Goal: Understand process/instructions: Learn how to perform a task or action

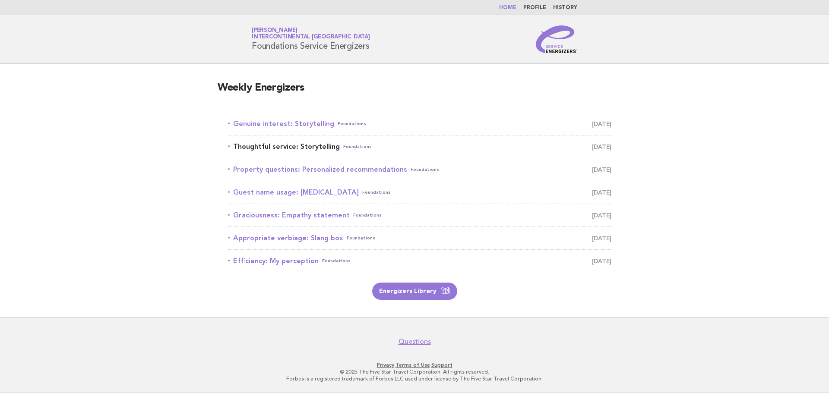
click at [268, 147] on link "Thoughtful service: Storytelling Foundations August 14" at bounding box center [420, 147] width 384 height 12
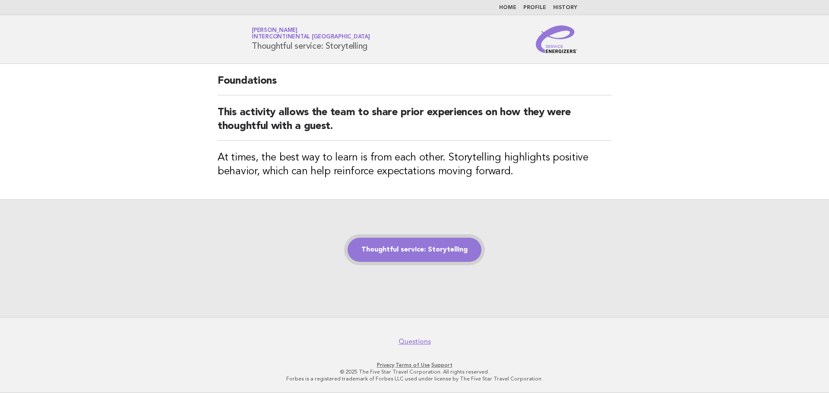
click at [440, 244] on link "Thoughtful service: Storytelling" at bounding box center [415, 250] width 134 height 24
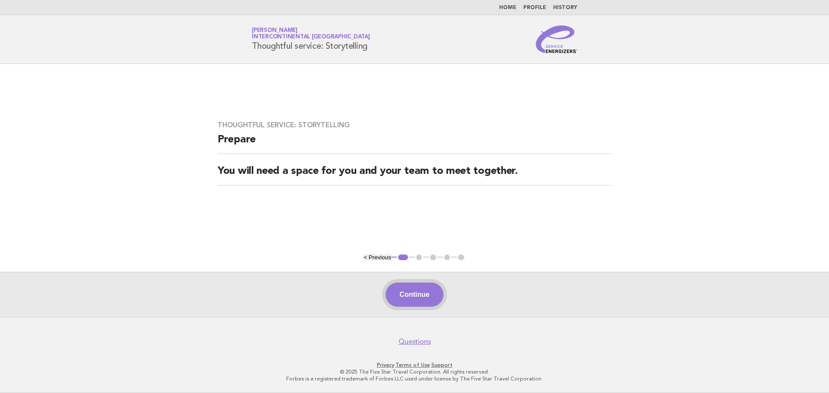
click at [418, 303] on button "Continue" at bounding box center [414, 295] width 57 height 24
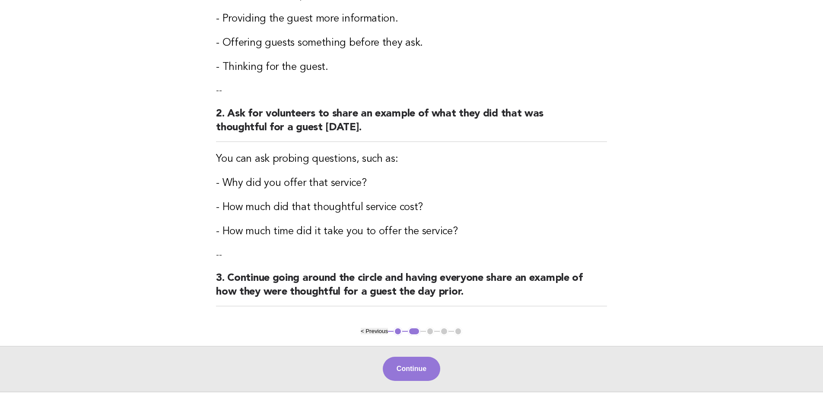
scroll to position [273, 0]
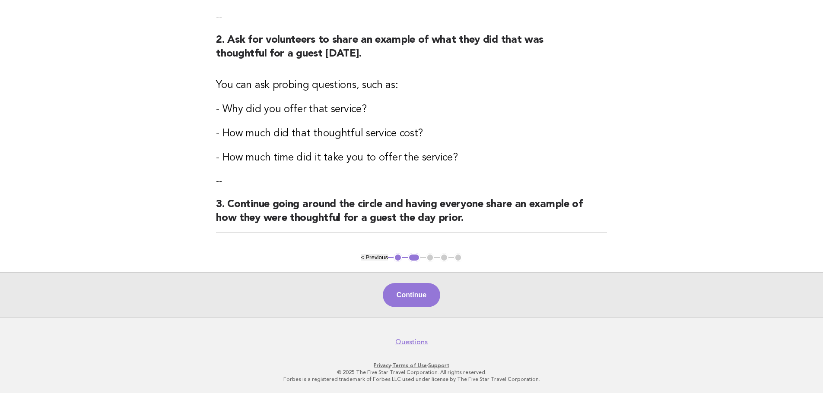
click at [417, 291] on button "Continue" at bounding box center [411, 295] width 57 height 24
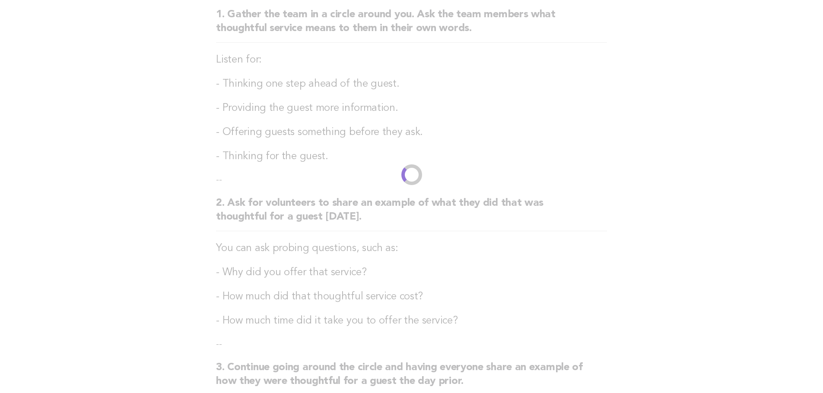
scroll to position [0, 0]
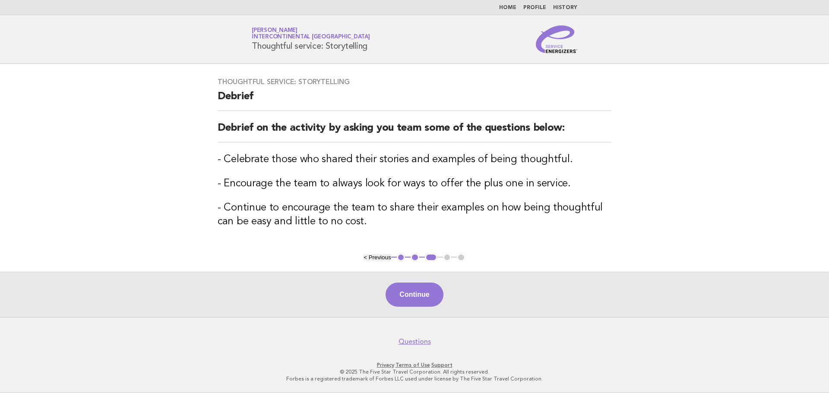
click at [384, 257] on button "< Previous" at bounding box center [377, 257] width 27 height 6
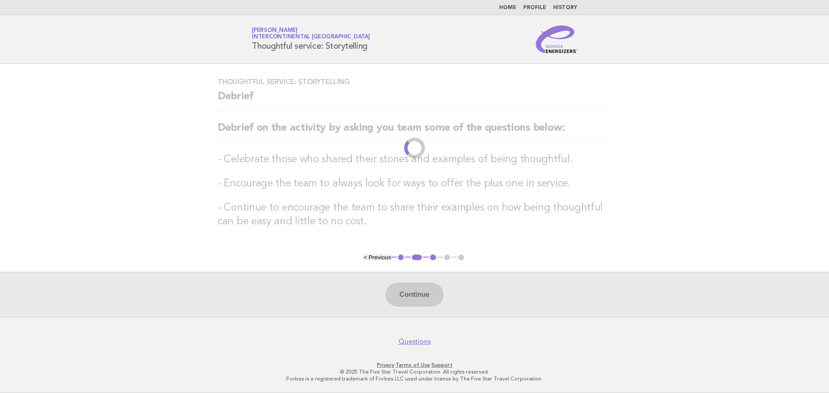
click at [384, 257] on li "< Previous" at bounding box center [377, 257] width 27 height 6
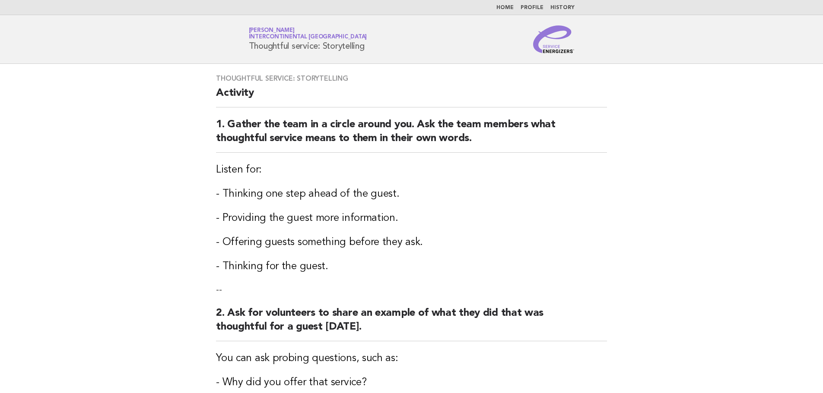
click at [384, 257] on div "Thoughtful service: Storytelling Activity 1. Gather the team in a circle around…" at bounding box center [412, 295] width 412 height 463
click at [383, 174] on h3 "Listen for:" at bounding box center [411, 170] width 391 height 14
click at [506, 6] on link "Home" at bounding box center [504, 7] width 17 height 5
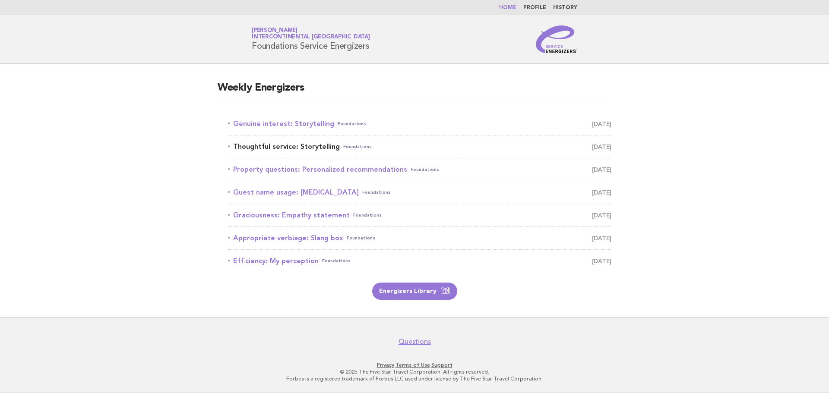
click at [291, 150] on link "Thoughtful service: Storytelling Foundations [DATE]" at bounding box center [420, 147] width 384 height 12
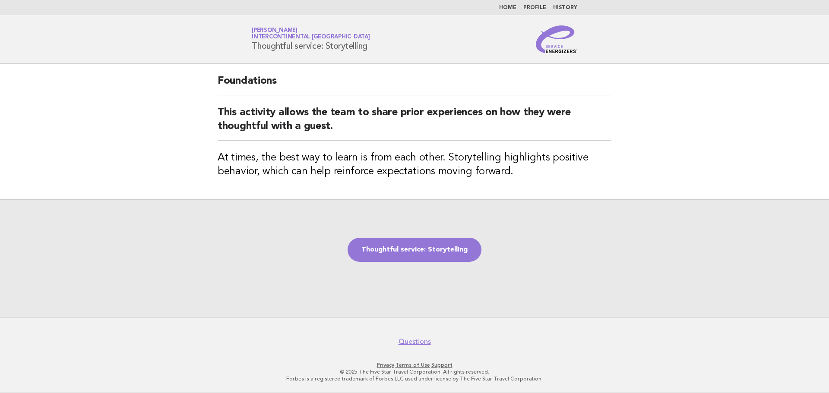
drag, startPoint x: 368, startPoint y: 47, endPoint x: 251, endPoint y: 50, distance: 117.5
click at [251, 50] on div "Service Energizers [PERSON_NAME] InterContinental [GEOGRAPHIC_DATA] Thoughtful …" at bounding box center [415, 39] width 350 height 28
copy h1 "Thoughtful service: Storytelling"
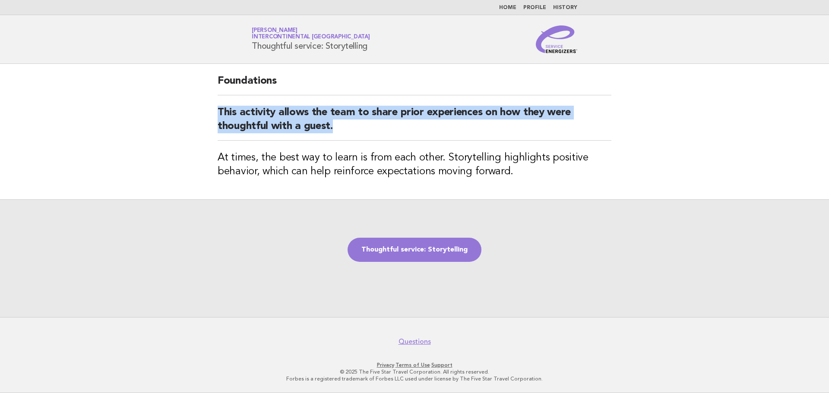
drag, startPoint x: 333, startPoint y: 128, endPoint x: 218, endPoint y: 111, distance: 116.1
click at [218, 111] on h2 "This activity allows the team to share prior experiences on how they were thoug…" at bounding box center [415, 123] width 394 height 35
copy h2 "This activity allows the team to share prior experiences on how they were thoug…"
